Goal: Use online tool/utility: Utilize a website feature to perform a specific function

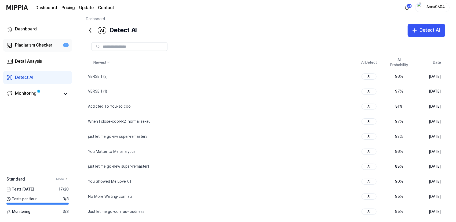
click at [38, 45] on div "Plagiarism Checker" at bounding box center [33, 45] width 37 height 6
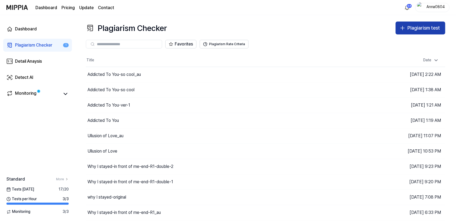
click at [411, 28] on div "Plagiarism test" at bounding box center [424, 28] width 32 height 8
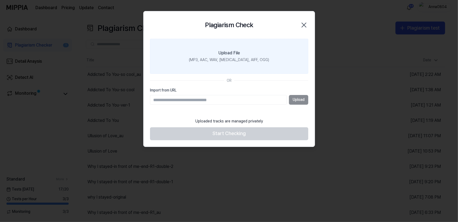
click at [256, 51] on label "Upload File (MP3, AAC, WAV, [MEDICAL_DATA], AIFF, OGG)" at bounding box center [229, 56] width 158 height 35
click at [0, 0] on input "Upload File (MP3, AAC, WAV, [MEDICAL_DATA], AIFF, OGG)" at bounding box center [0, 0] width 0 height 0
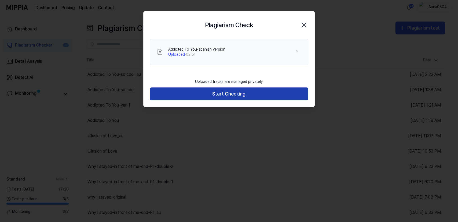
click at [236, 99] on button "Start Checking" at bounding box center [229, 93] width 158 height 13
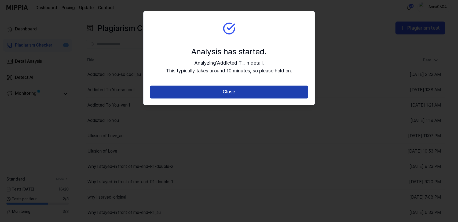
click at [235, 95] on button "Close" at bounding box center [229, 91] width 158 height 13
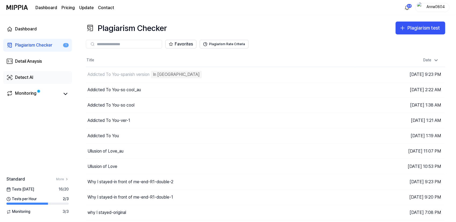
click at [20, 75] on div "Detect AI" at bounding box center [24, 77] width 18 height 6
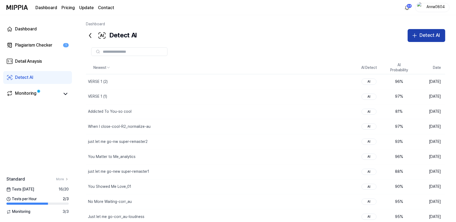
click at [419, 37] on button "Detect AI" at bounding box center [427, 35] width 38 height 13
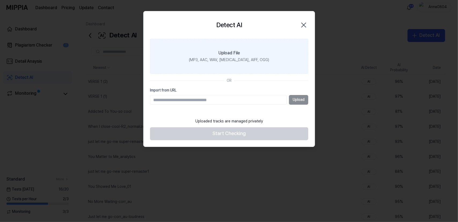
click at [238, 50] on div "Upload File" at bounding box center [229, 53] width 21 height 6
click at [0, 0] on input "Upload File (MP3, AAC, WAV, [MEDICAL_DATA], AIFF, OGG)" at bounding box center [0, 0] width 0 height 0
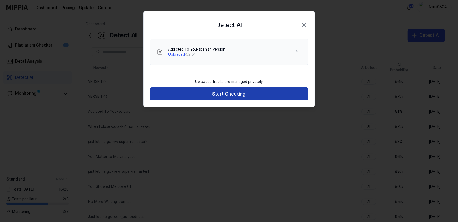
click at [213, 93] on button "Start Checking" at bounding box center [229, 93] width 158 height 13
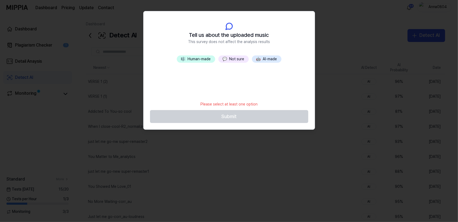
click at [230, 57] on button "💬 Not sure" at bounding box center [234, 59] width 30 height 8
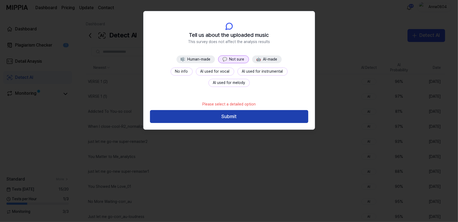
click at [233, 117] on button "Submit" at bounding box center [229, 116] width 158 height 13
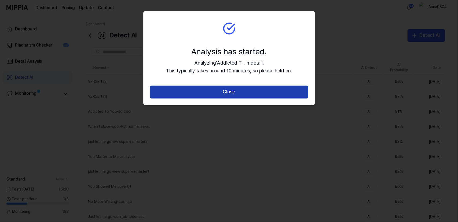
click at [221, 90] on button "Close" at bounding box center [229, 91] width 158 height 13
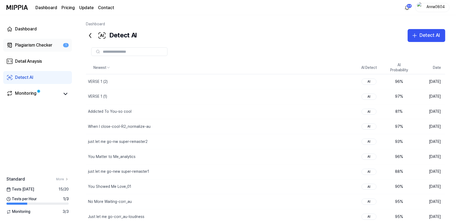
click at [37, 44] on div "Plagiarism Checker" at bounding box center [33, 45] width 37 height 6
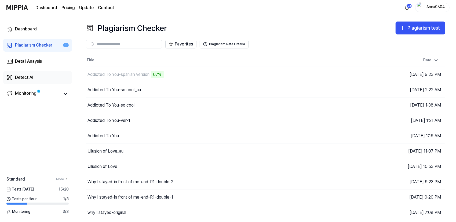
click at [29, 80] on div "Detect AI" at bounding box center [24, 77] width 18 height 6
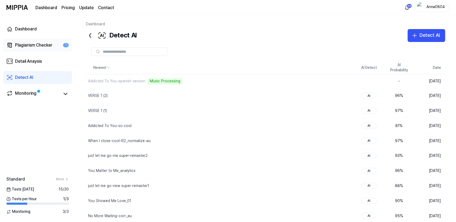
click at [37, 41] on link "Plagiarism Checker 1" at bounding box center [37, 45] width 69 height 13
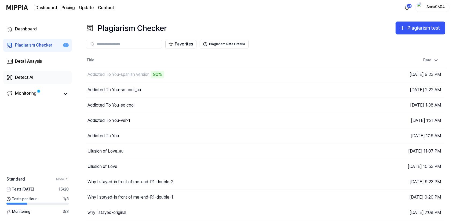
click at [28, 77] on div "Detect AI" at bounding box center [24, 77] width 18 height 6
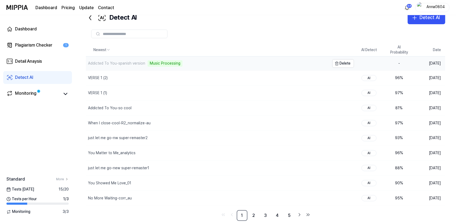
scroll to position [20, 0]
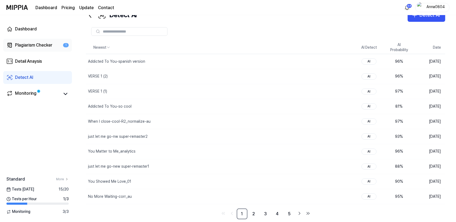
click at [38, 43] on div "Plagiarism Checker" at bounding box center [33, 45] width 37 height 6
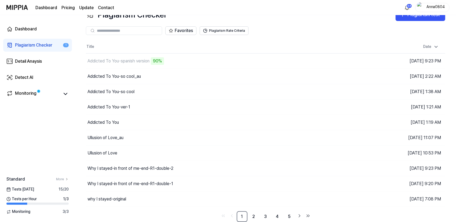
scroll to position [12, 0]
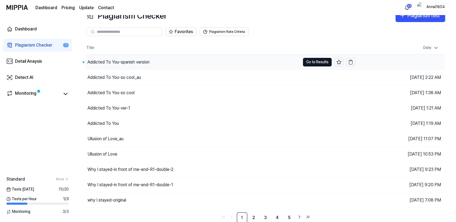
click at [179, 60] on div "Addicted To You-spanish version" at bounding box center [193, 62] width 215 height 15
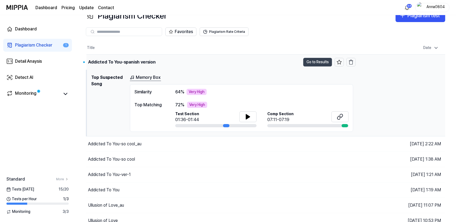
click at [317, 58] on button "Go to Results" at bounding box center [317, 62] width 29 height 9
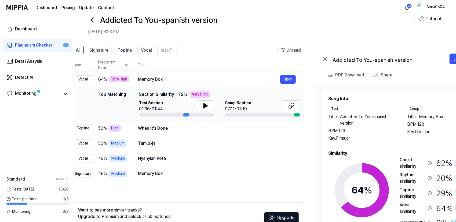
scroll to position [0, 13]
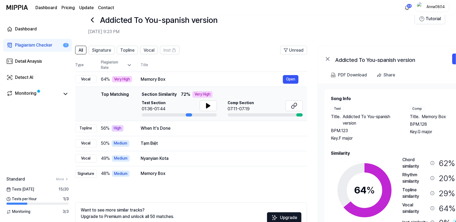
drag, startPoint x: 381, startPoint y: 184, endPoint x: 368, endPoint y: 177, distance: 14.2
click at [368, 177] on div "64 %" at bounding box center [364, 189] width 67 height 67
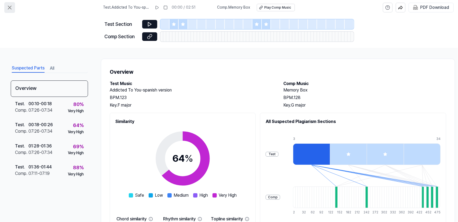
click at [9, 8] on icon at bounding box center [9, 7] width 3 height 3
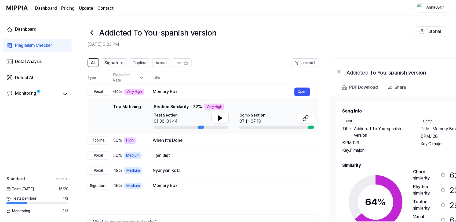
scroll to position [12, 0]
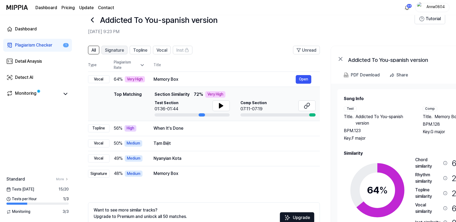
click at [108, 50] on span "Signature" at bounding box center [114, 50] width 19 height 6
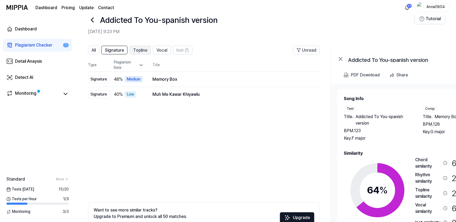
click at [143, 49] on span "Topline" at bounding box center [140, 50] width 14 height 6
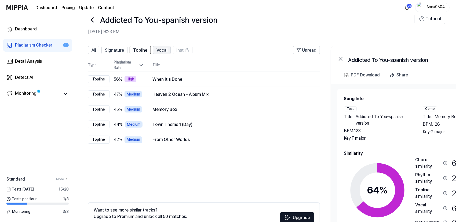
click at [165, 50] on span "Vocal" at bounding box center [162, 50] width 11 height 6
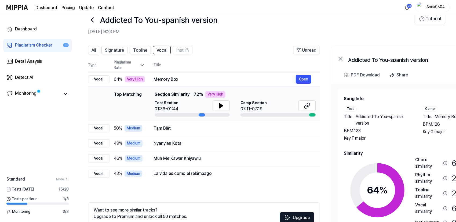
click at [30, 44] on div "Plagiarism Checker" at bounding box center [33, 45] width 37 height 6
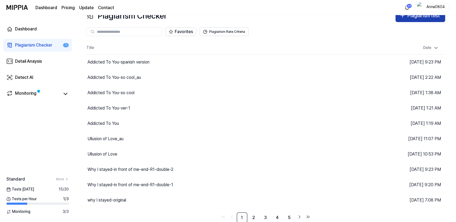
click at [417, 18] on div "Plagiarism test" at bounding box center [424, 16] width 32 height 8
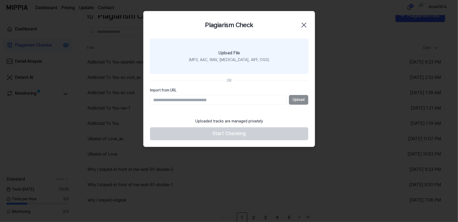
click at [245, 55] on label "Upload File (MP3, AAC, WAV, [MEDICAL_DATA], AIFF, OGG)" at bounding box center [229, 56] width 158 height 35
click at [0, 0] on input "Upload File (MP3, AAC, WAV, [MEDICAL_DATA], AIFF, OGG)" at bounding box center [0, 0] width 0 height 0
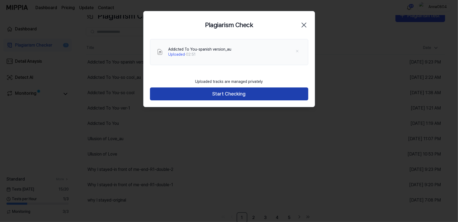
click at [211, 94] on button "Start Checking" at bounding box center [229, 93] width 158 height 13
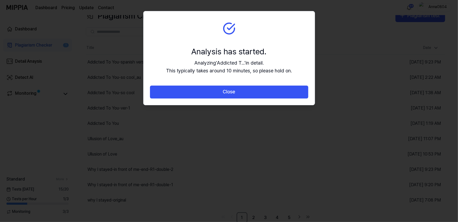
click at [211, 94] on button "Close" at bounding box center [229, 91] width 158 height 13
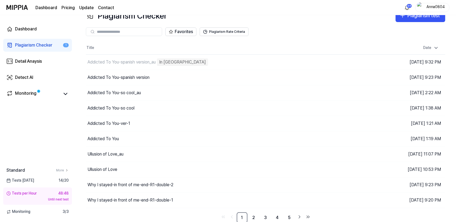
click at [43, 44] on div "Plagiarism Checker" at bounding box center [33, 45] width 37 height 6
